Goal: Navigation & Orientation: Find specific page/section

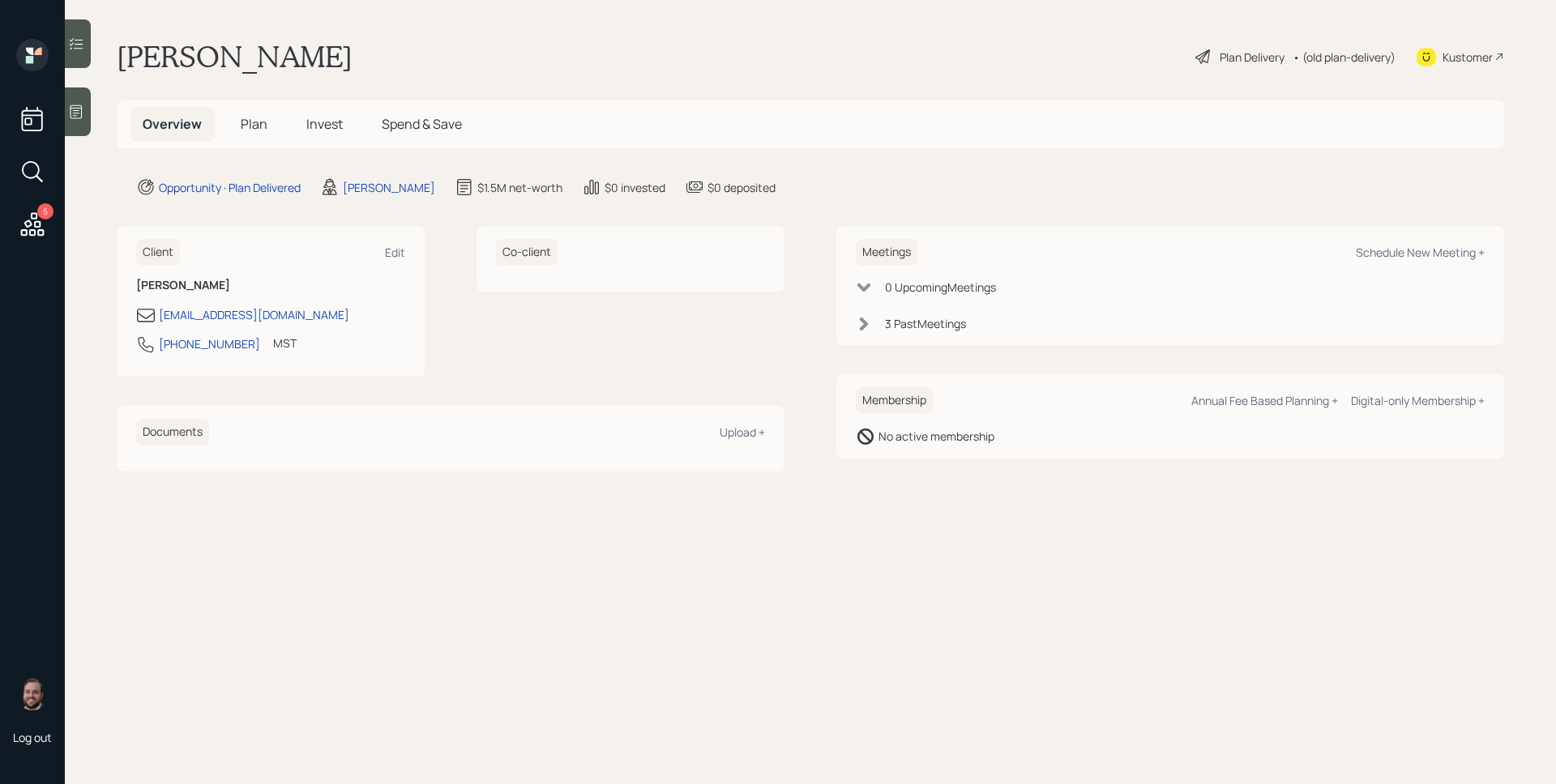
click at [314, 120] on span "Invest" at bounding box center [325, 124] width 37 height 18
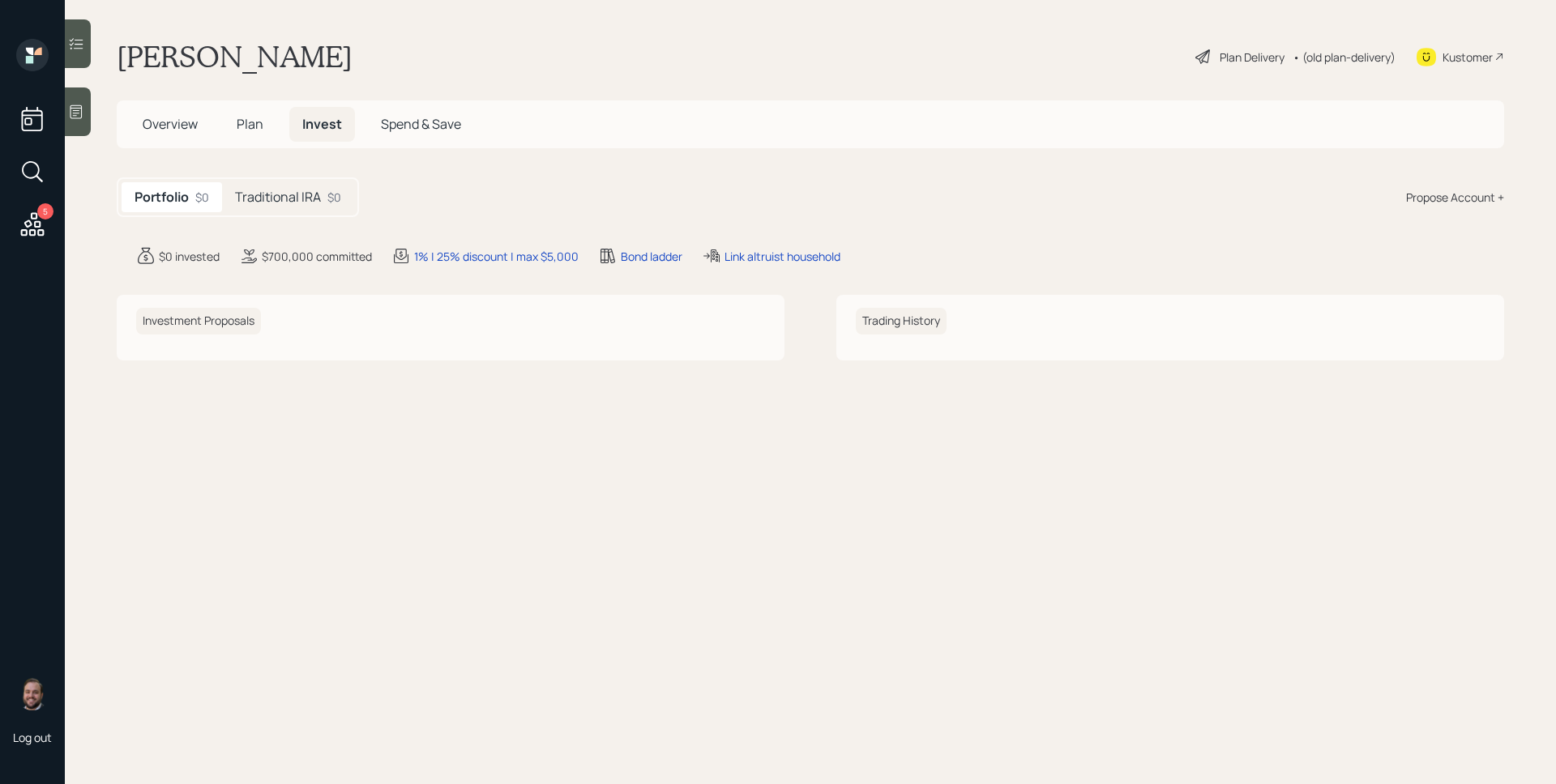
click at [317, 193] on h5 "Traditional IRA" at bounding box center [278, 197] width 86 height 15
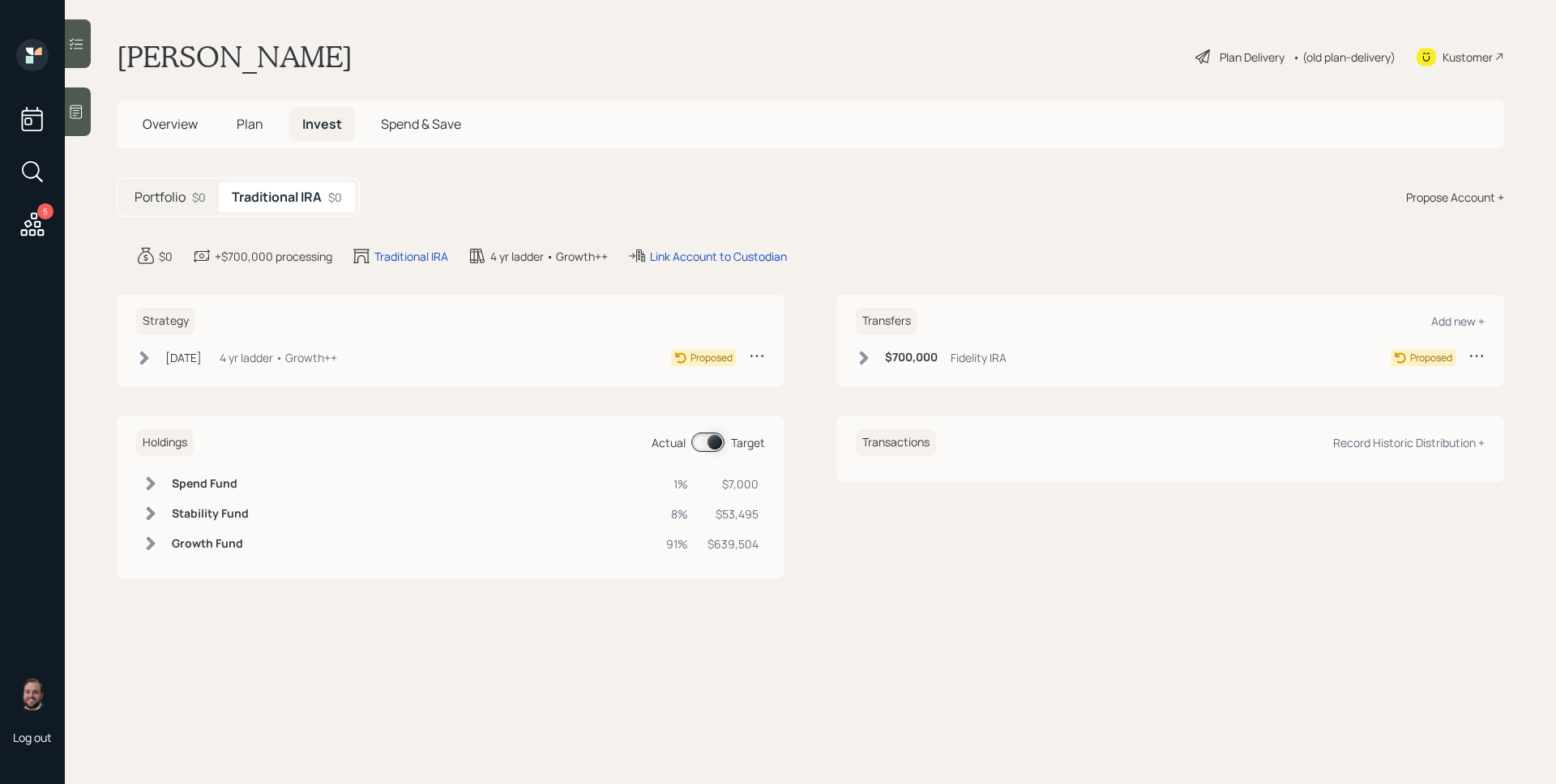
click at [185, 203] on h5 "Portfolio" at bounding box center [159, 197] width 51 height 15
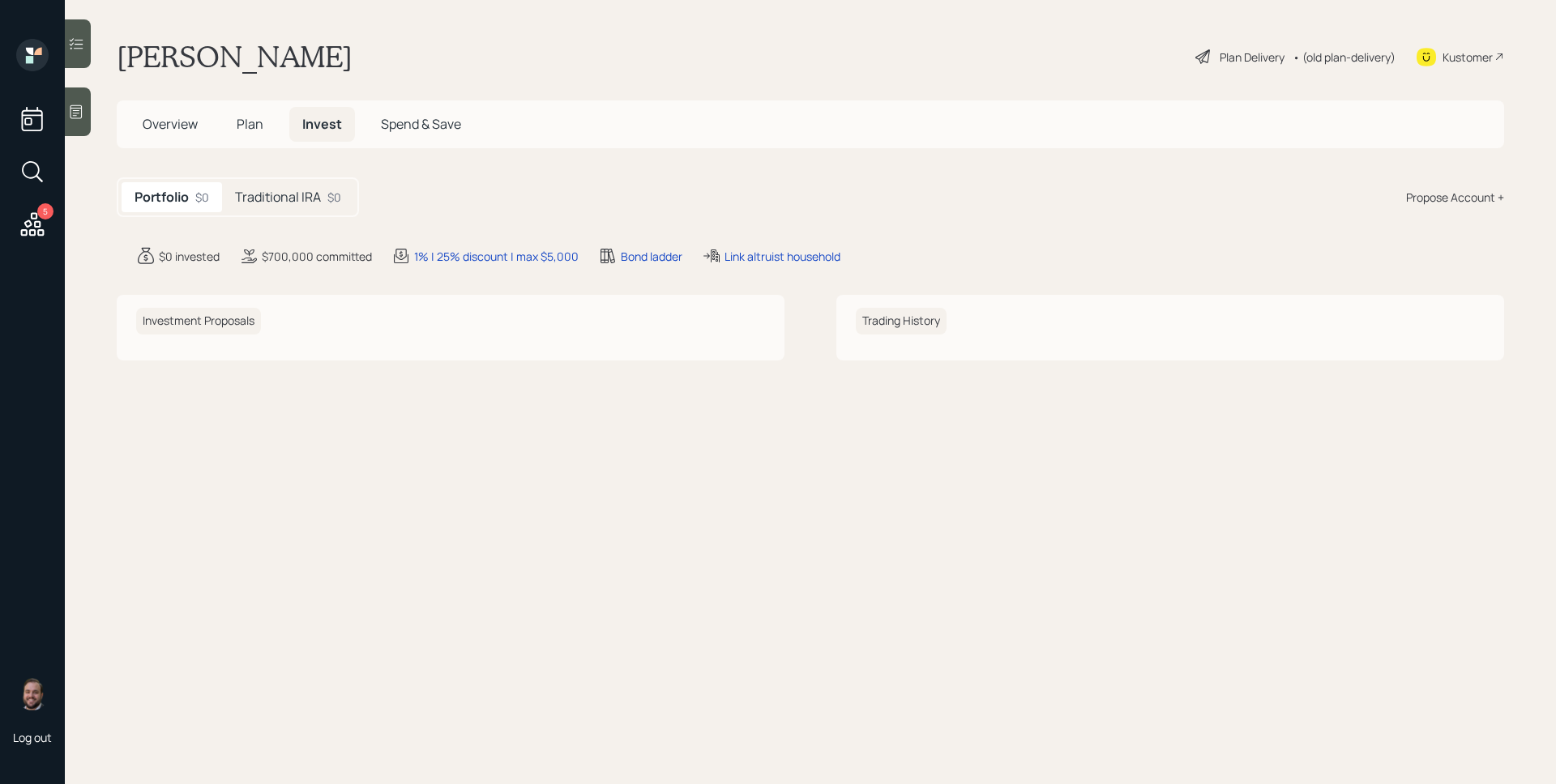
click at [253, 123] on span "Plan" at bounding box center [250, 124] width 27 height 18
